Goal: Information Seeking & Learning: Learn about a topic

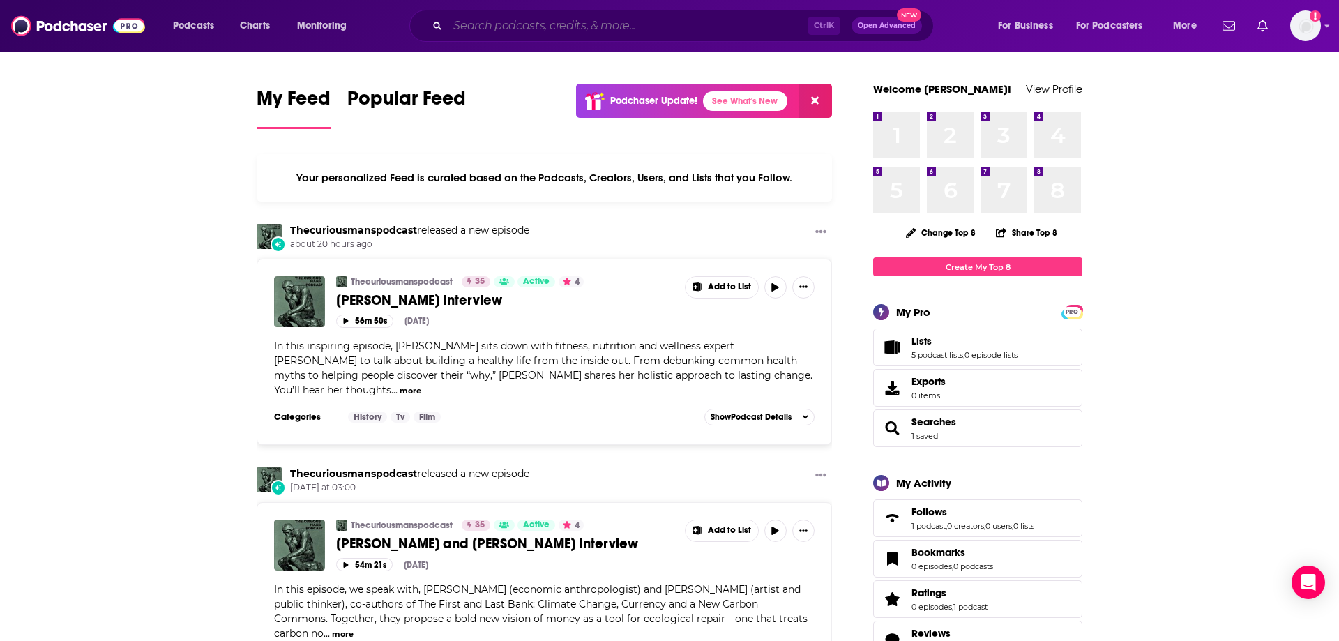
click at [563, 31] on input "Search podcasts, credits, & more..." at bounding box center [628, 26] width 360 height 22
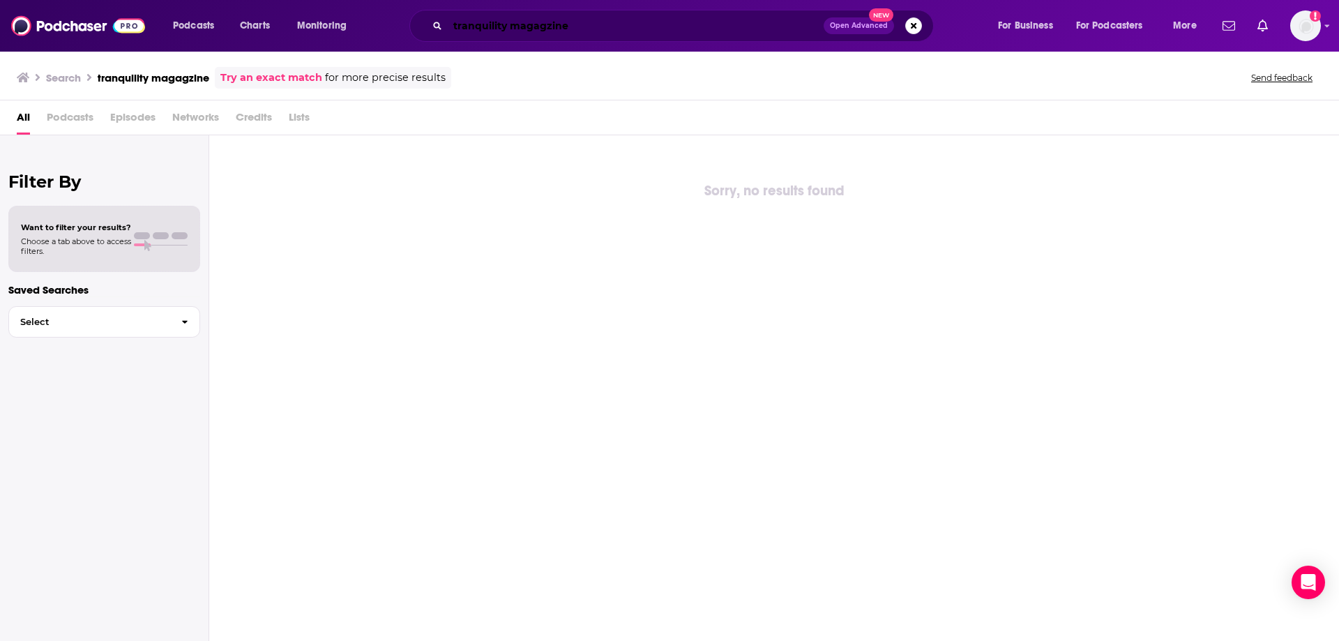
click at [617, 15] on input "tranquility magagzine" at bounding box center [636, 26] width 376 height 22
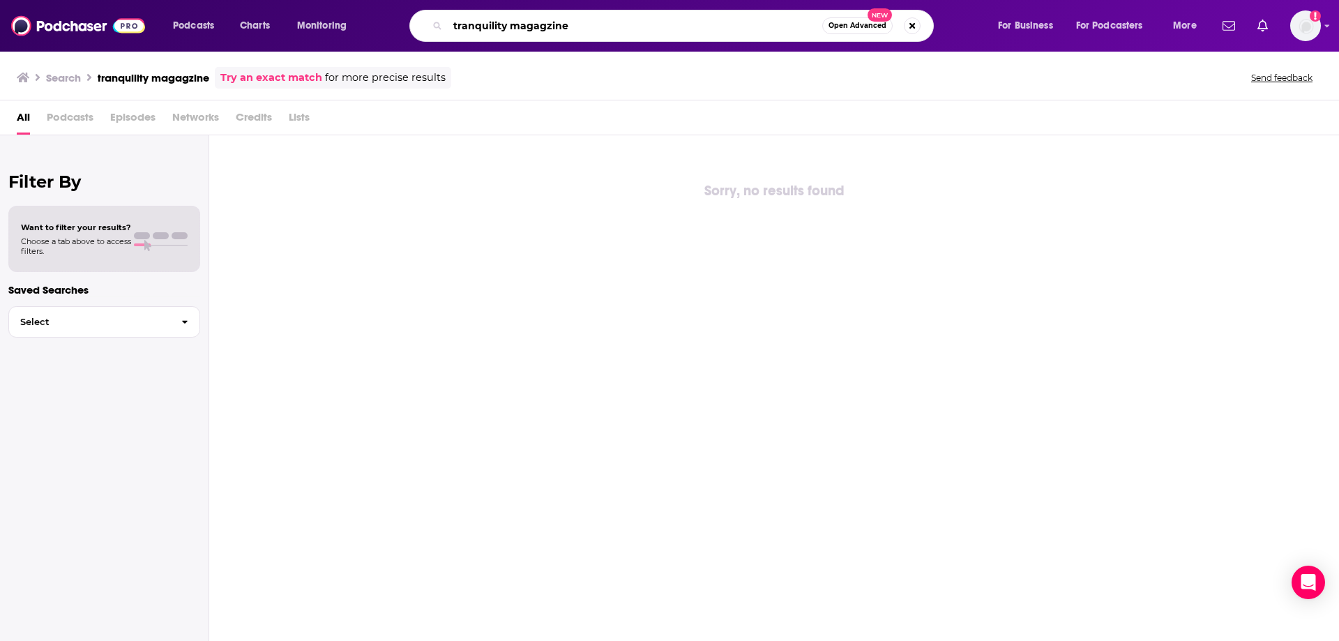
drag, startPoint x: 599, startPoint y: 25, endPoint x: 541, endPoint y: 24, distance: 57.9
click at [541, 24] on input "tranquility magagzine" at bounding box center [635, 26] width 374 height 22
type input "tranquility magazine"
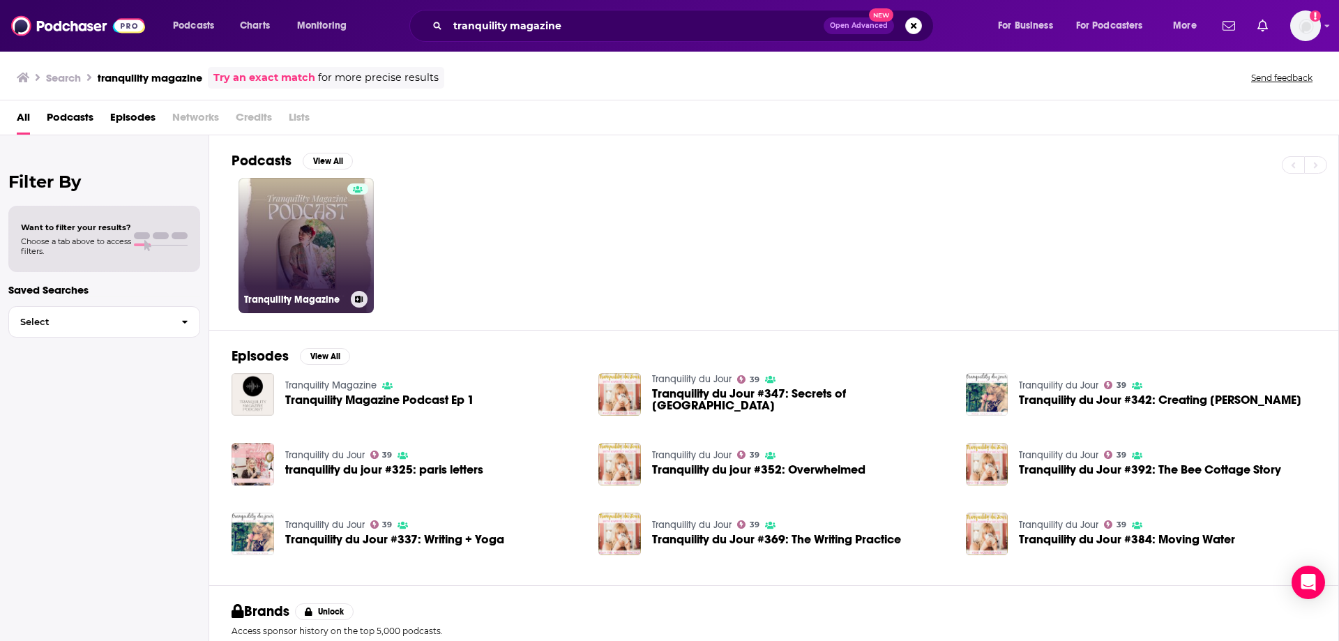
click at [318, 226] on link "Tranquility Magazine" at bounding box center [305, 245] width 135 height 135
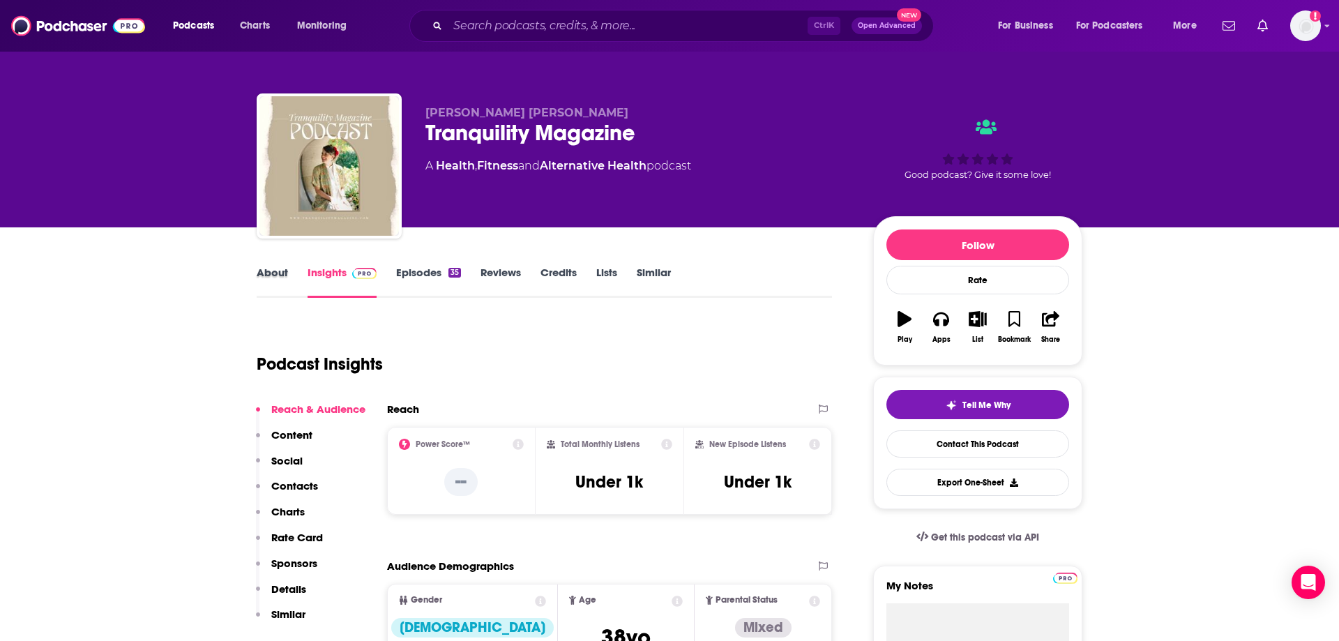
click at [294, 278] on div "About" at bounding box center [282, 282] width 51 height 32
click at [268, 271] on link "About" at bounding box center [272, 282] width 31 height 32
